Goal: Find specific page/section: Find specific page/section

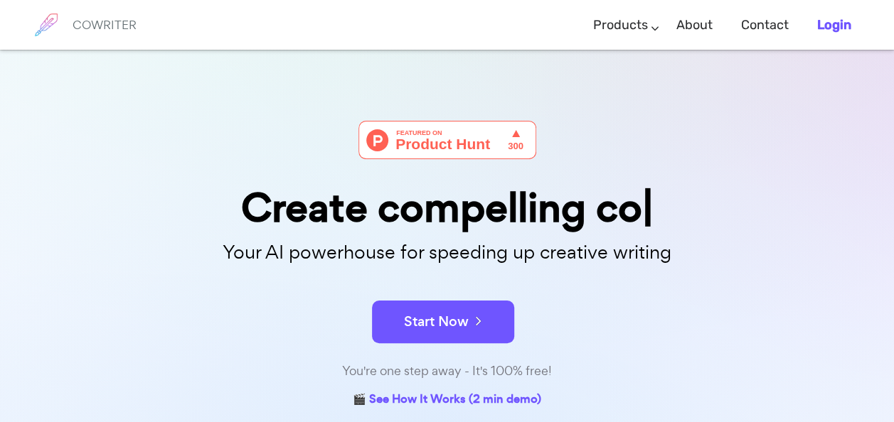
click at [829, 27] on b "Login" at bounding box center [834, 25] width 34 height 16
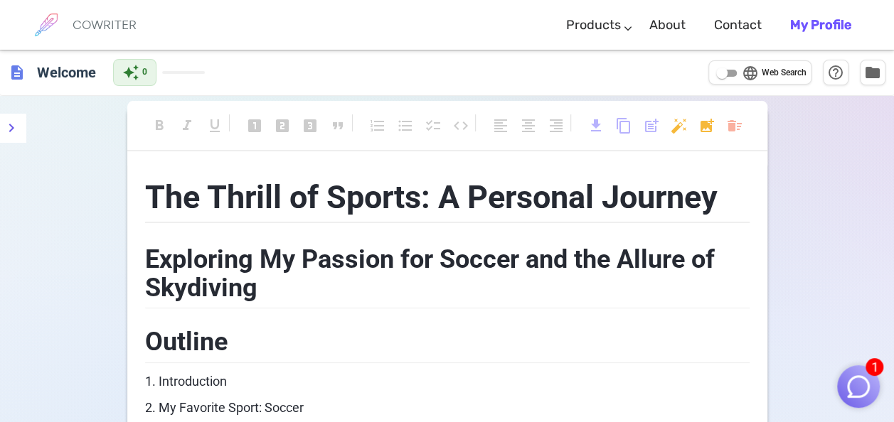
click at [82, 18] on h6 "COWRITER" at bounding box center [105, 24] width 64 height 13
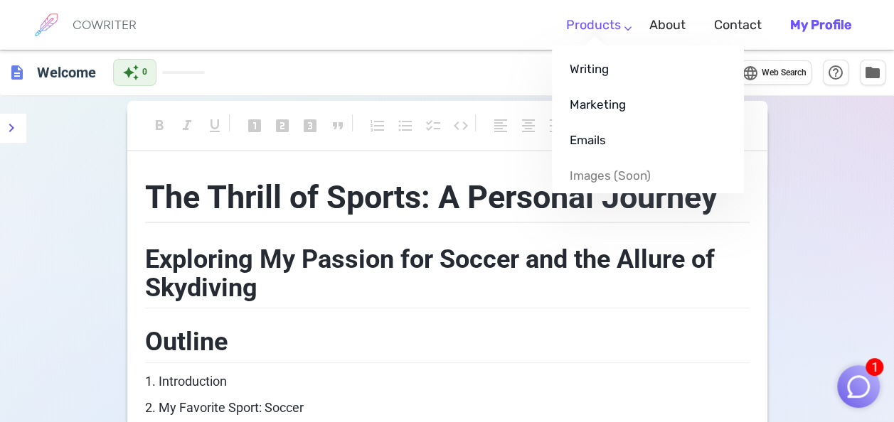
click at [621, 33] on link "Products" at bounding box center [593, 25] width 55 height 42
click at [589, 62] on link "Writing" at bounding box center [648, 69] width 192 height 36
click at [603, 67] on link "Writing" at bounding box center [648, 69] width 192 height 36
